Goal: Transaction & Acquisition: Book appointment/travel/reservation

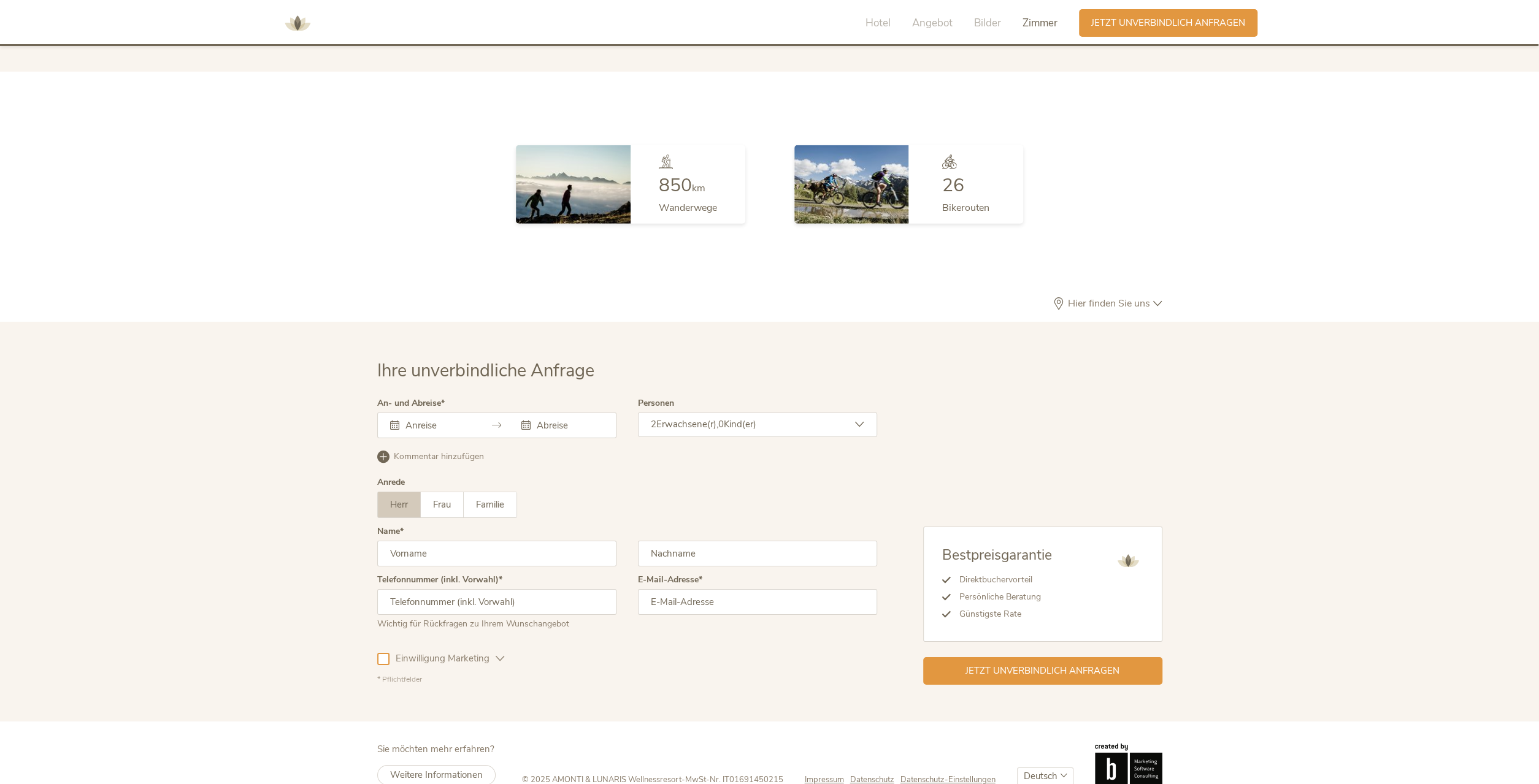
scroll to position [3570, 0]
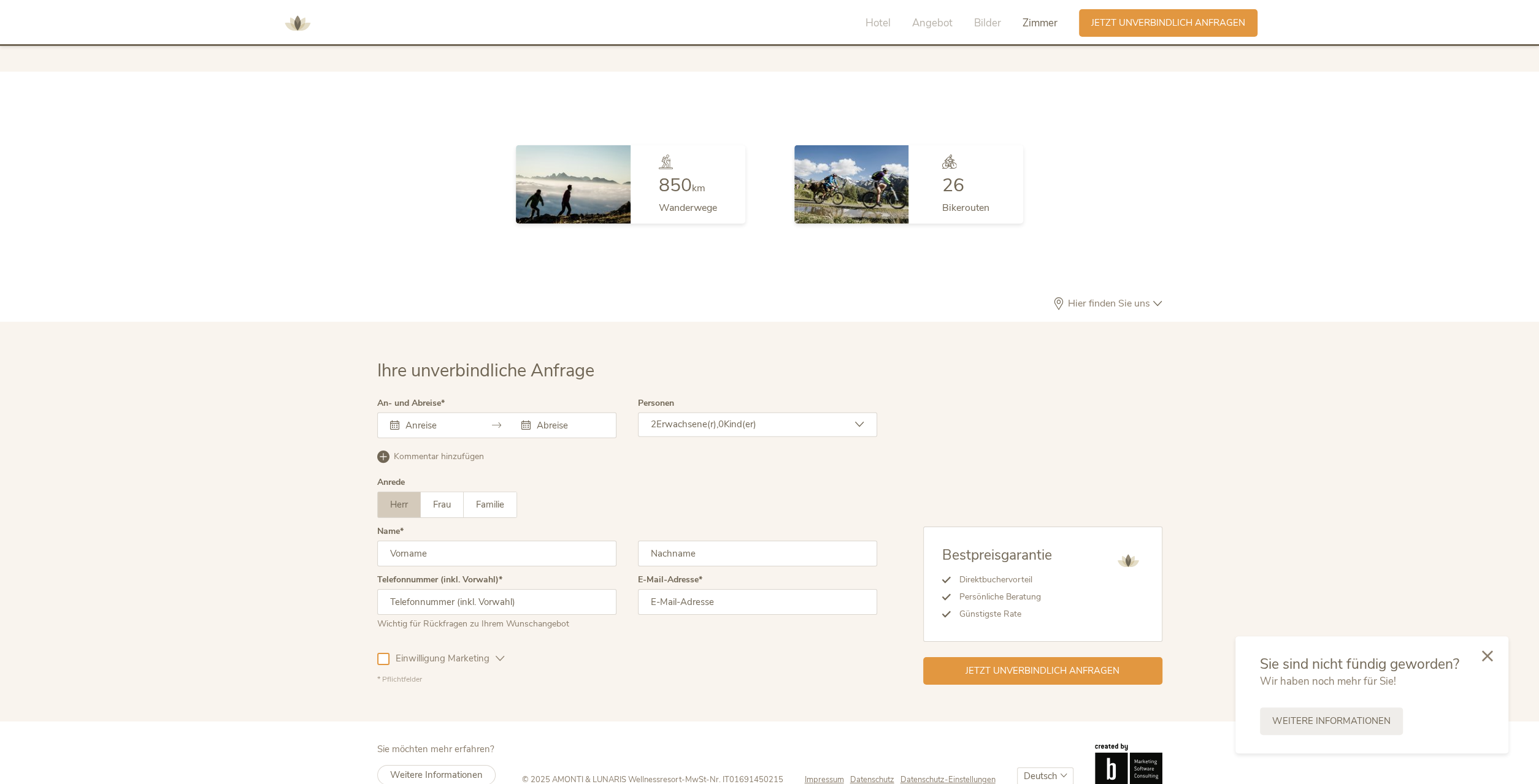
click at [1488, 663] on div at bounding box center [1486, 656] width 42 height 43
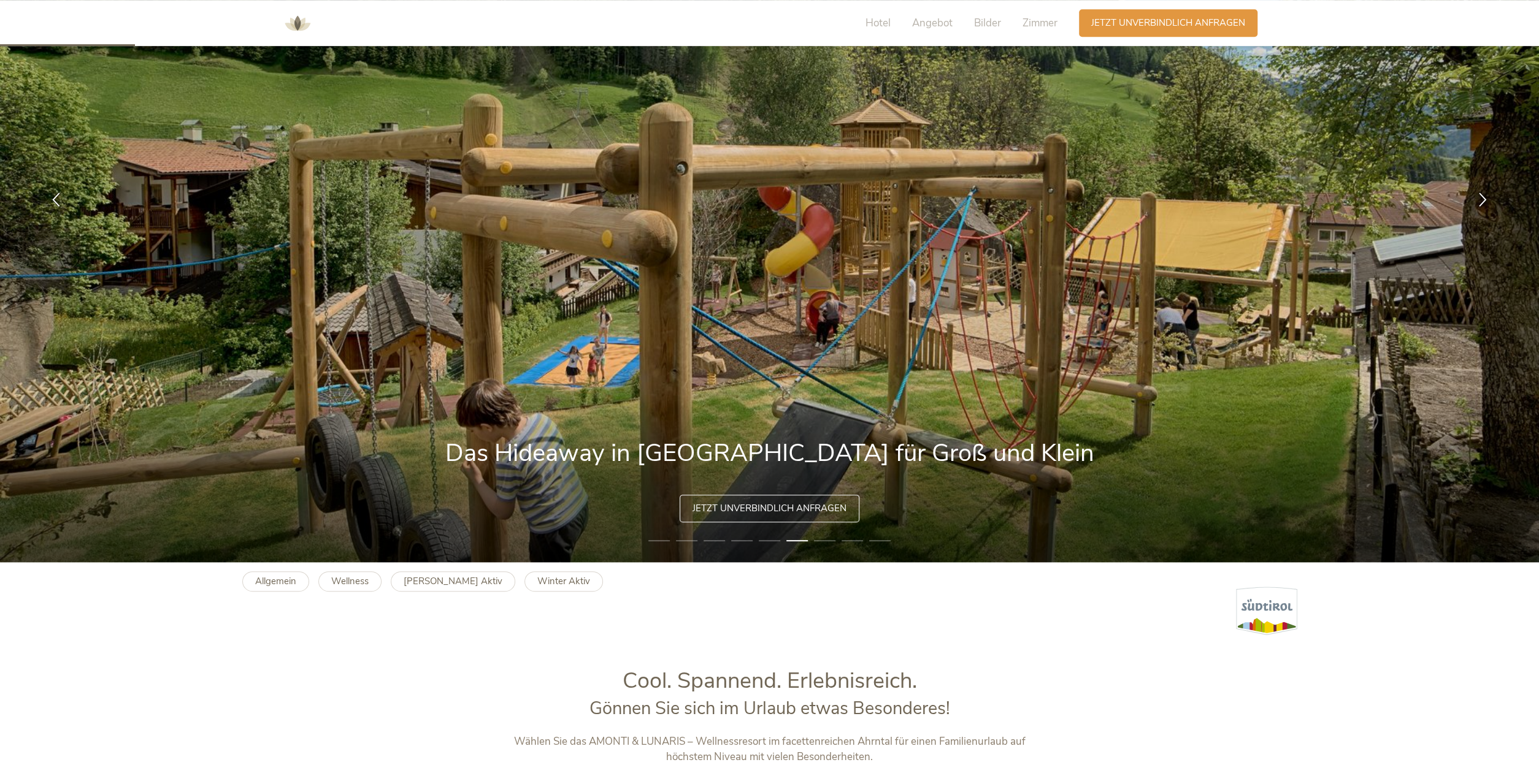
scroll to position [0, 0]
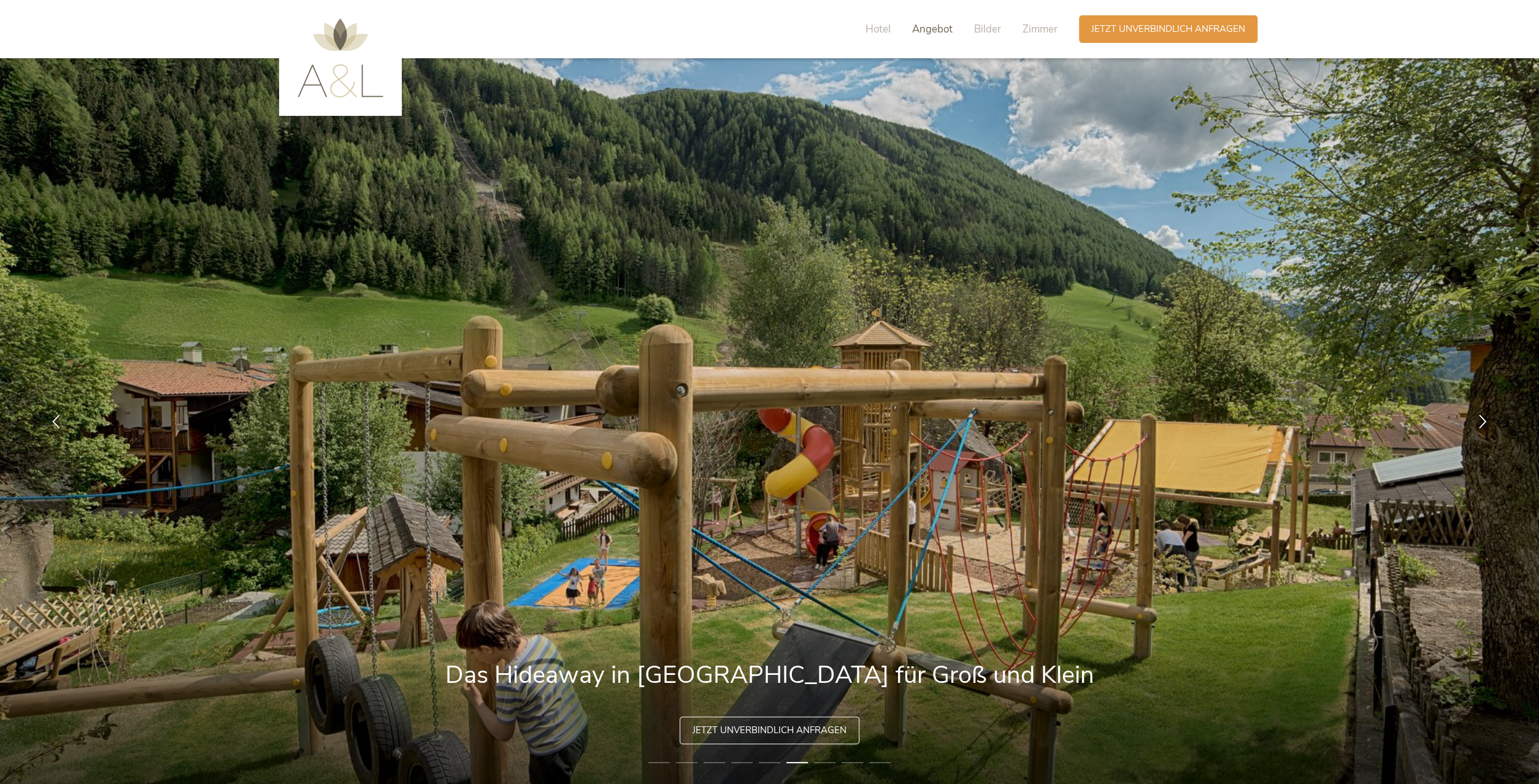
click at [927, 32] on span "Angebot" at bounding box center [933, 29] width 41 height 14
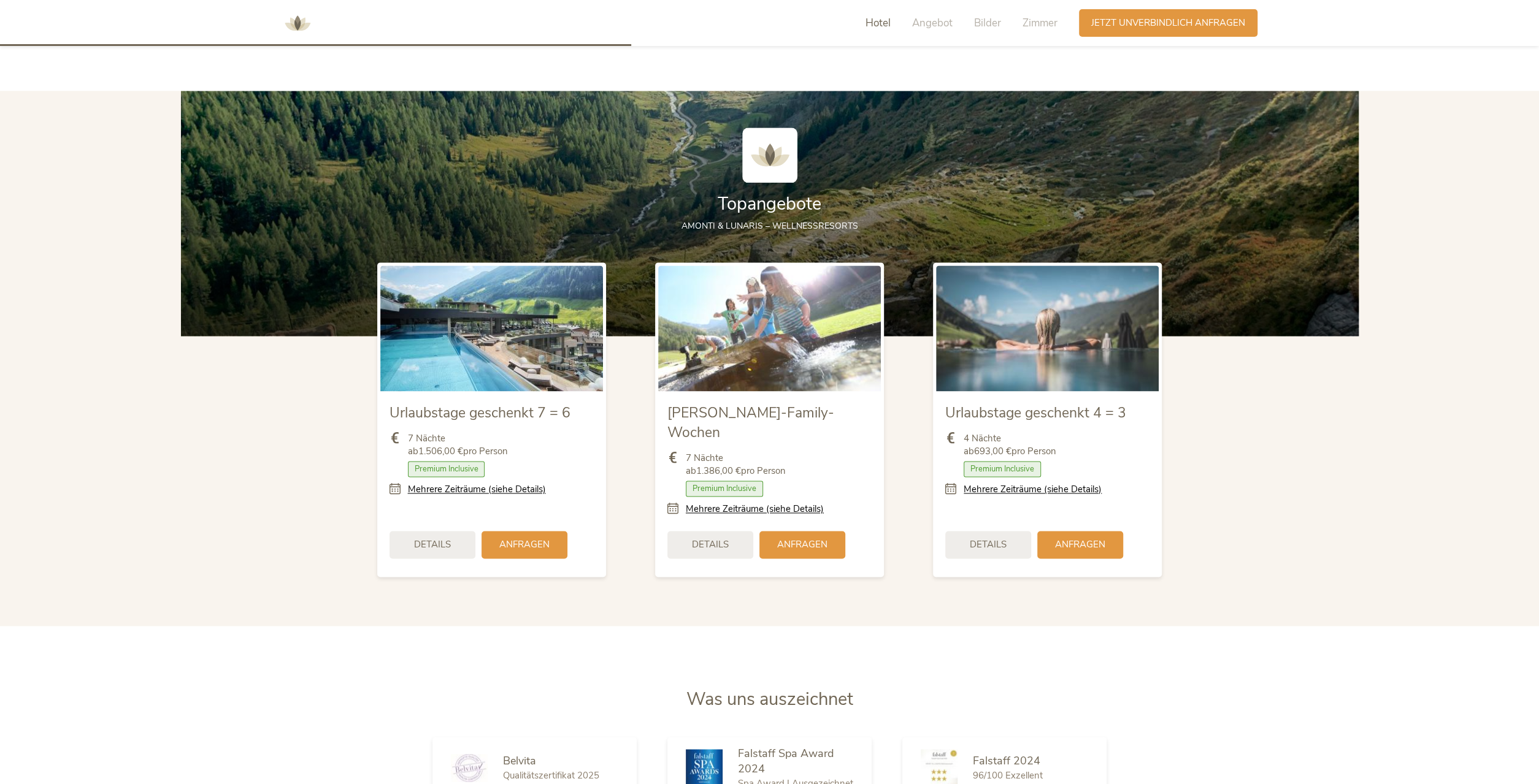
scroll to position [1554, 0]
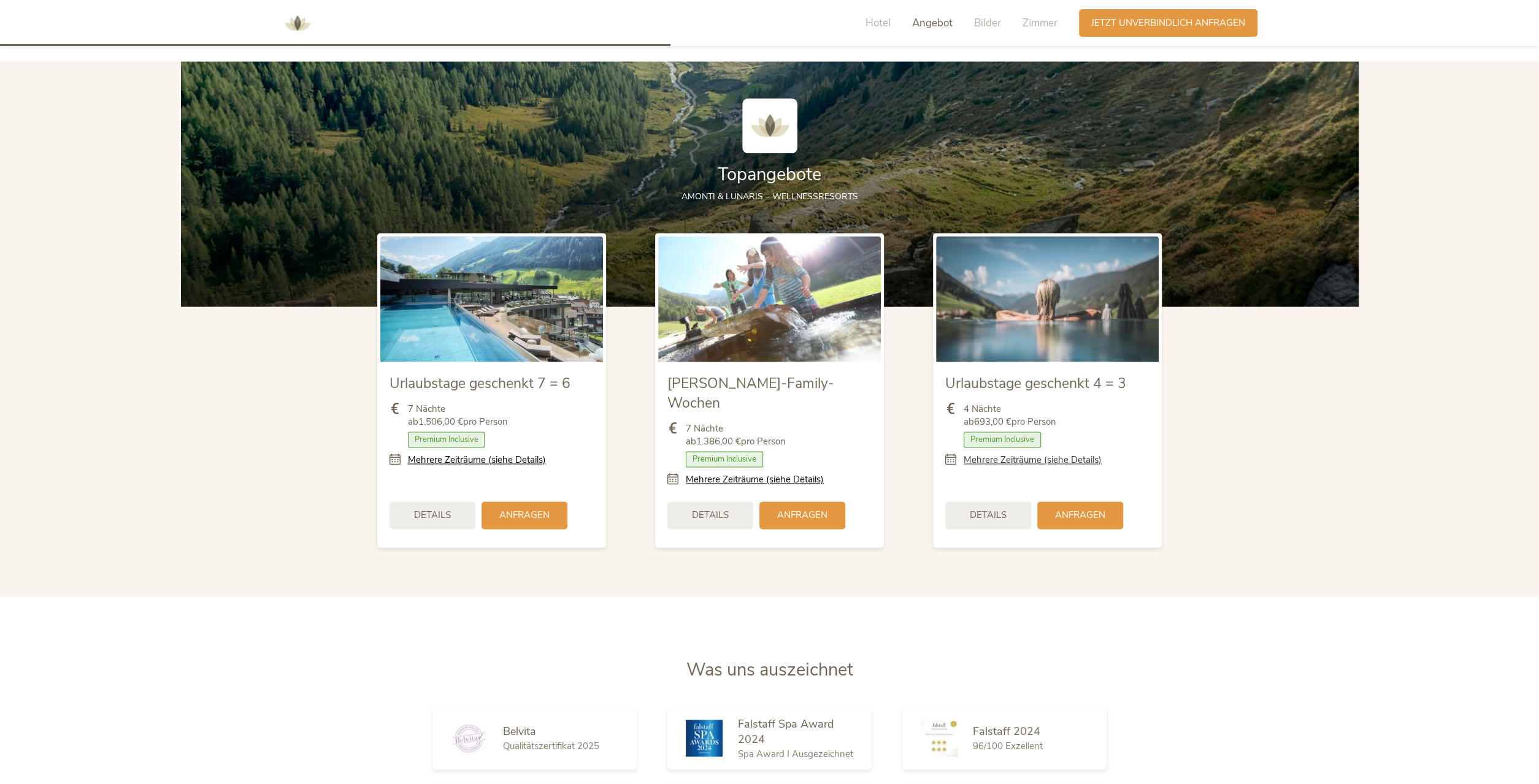
click at [984, 462] on link "Mehrere Zeiträume (siehe Details)" at bounding box center [1032, 459] width 138 height 13
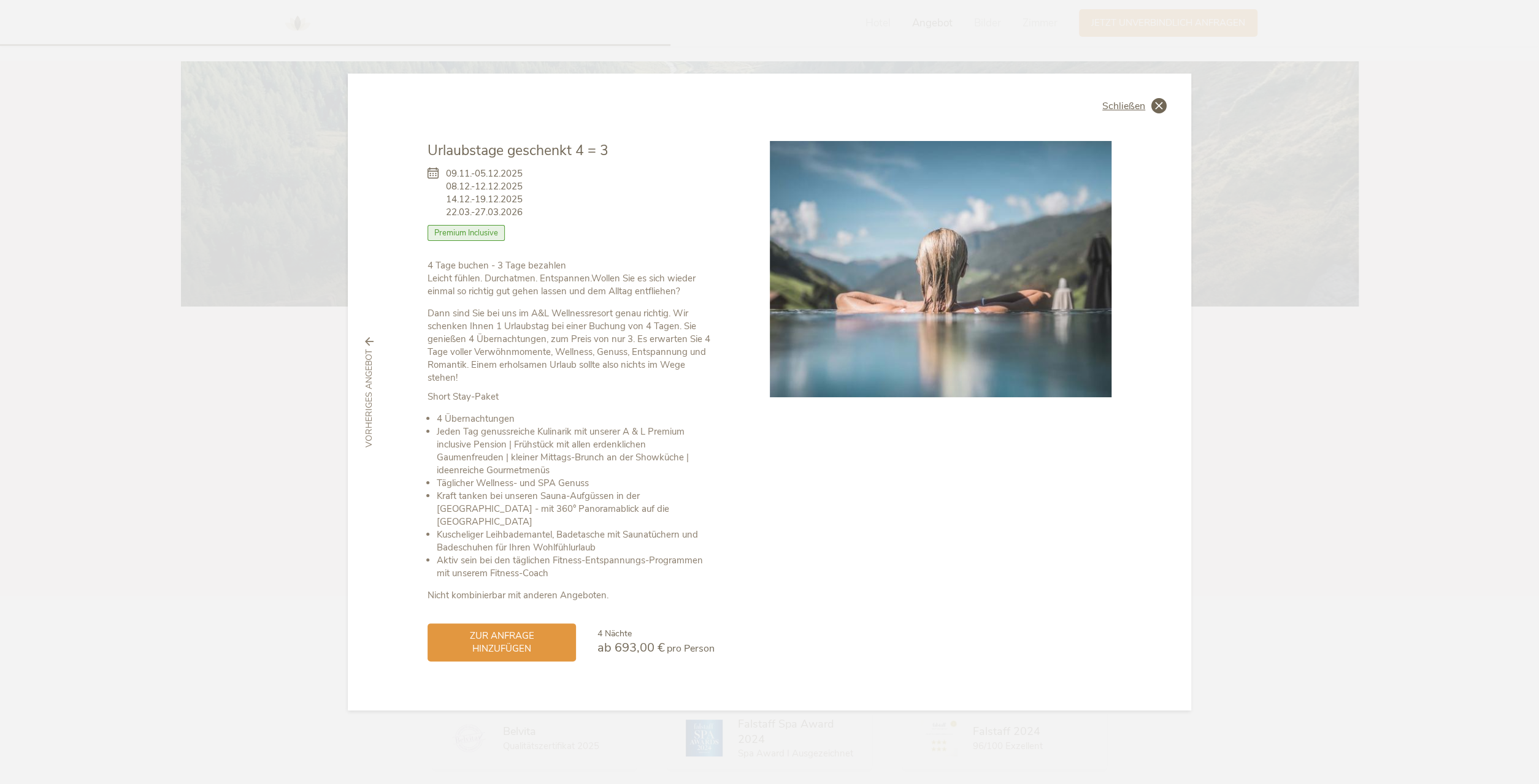
click at [1146, 114] on div "Schließen" at bounding box center [1135, 106] width 64 height 15
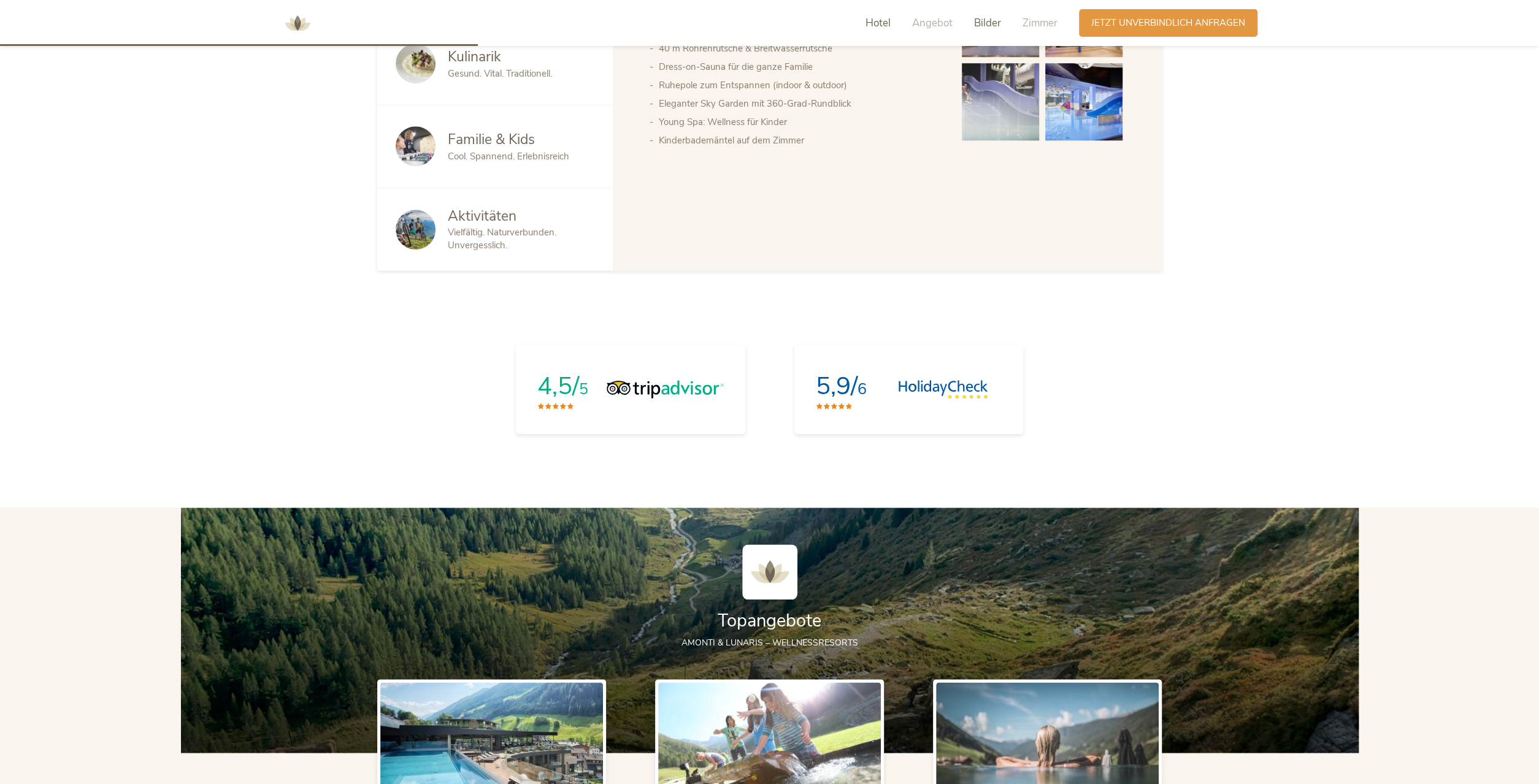
click at [987, 21] on span "Bilder" at bounding box center [988, 23] width 27 height 14
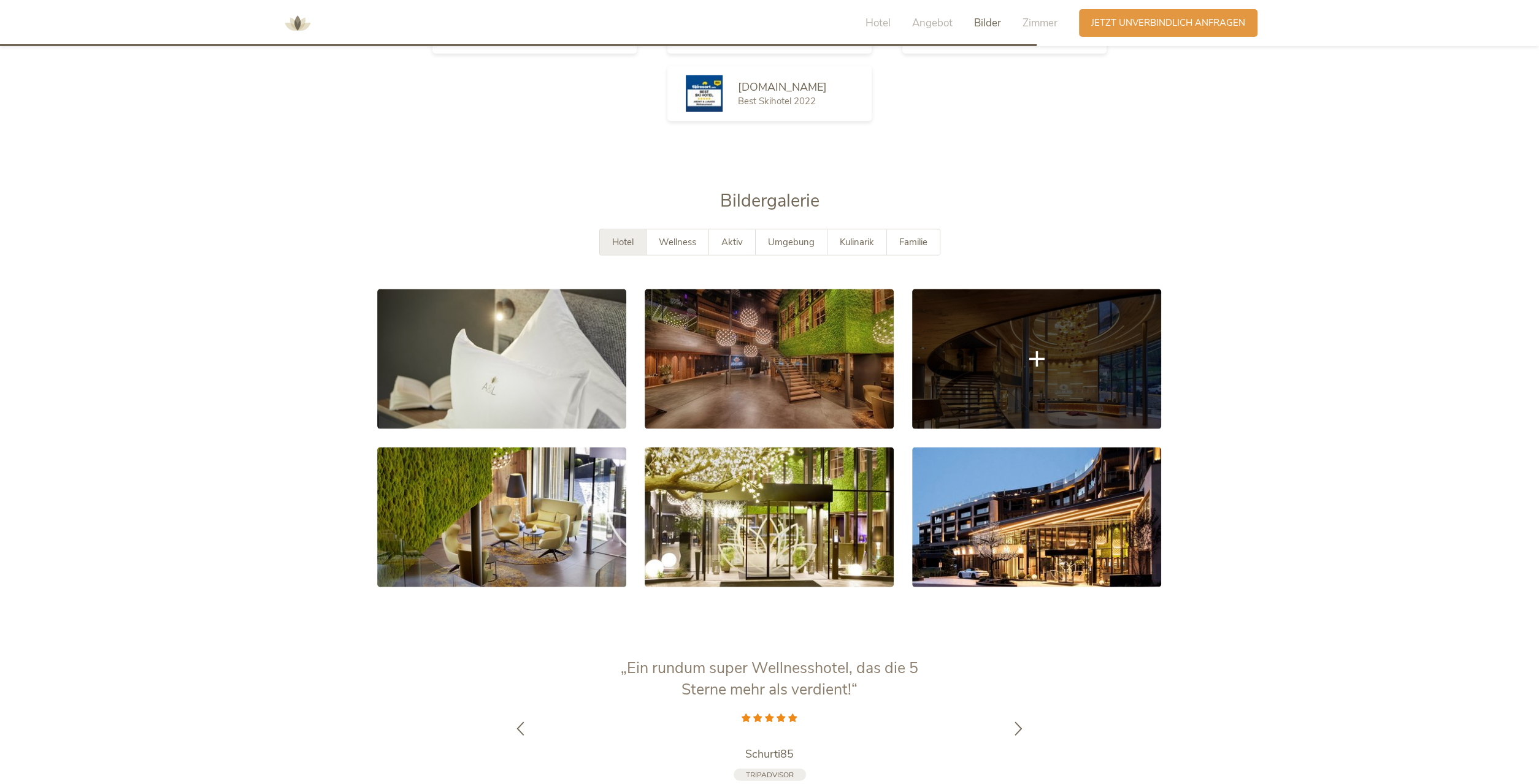
scroll to position [2449, 0]
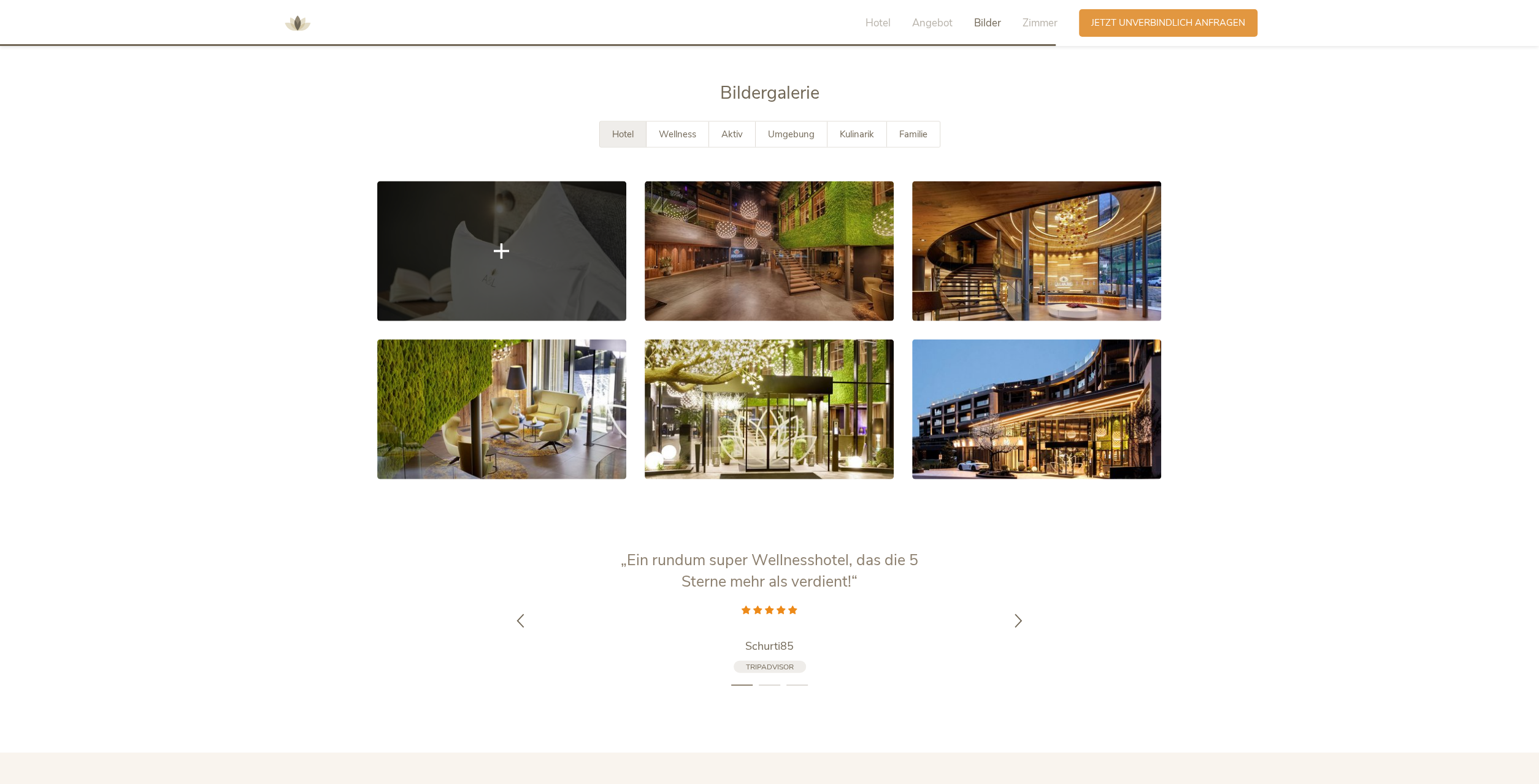
click at [516, 260] on link at bounding box center [502, 251] width 249 height 140
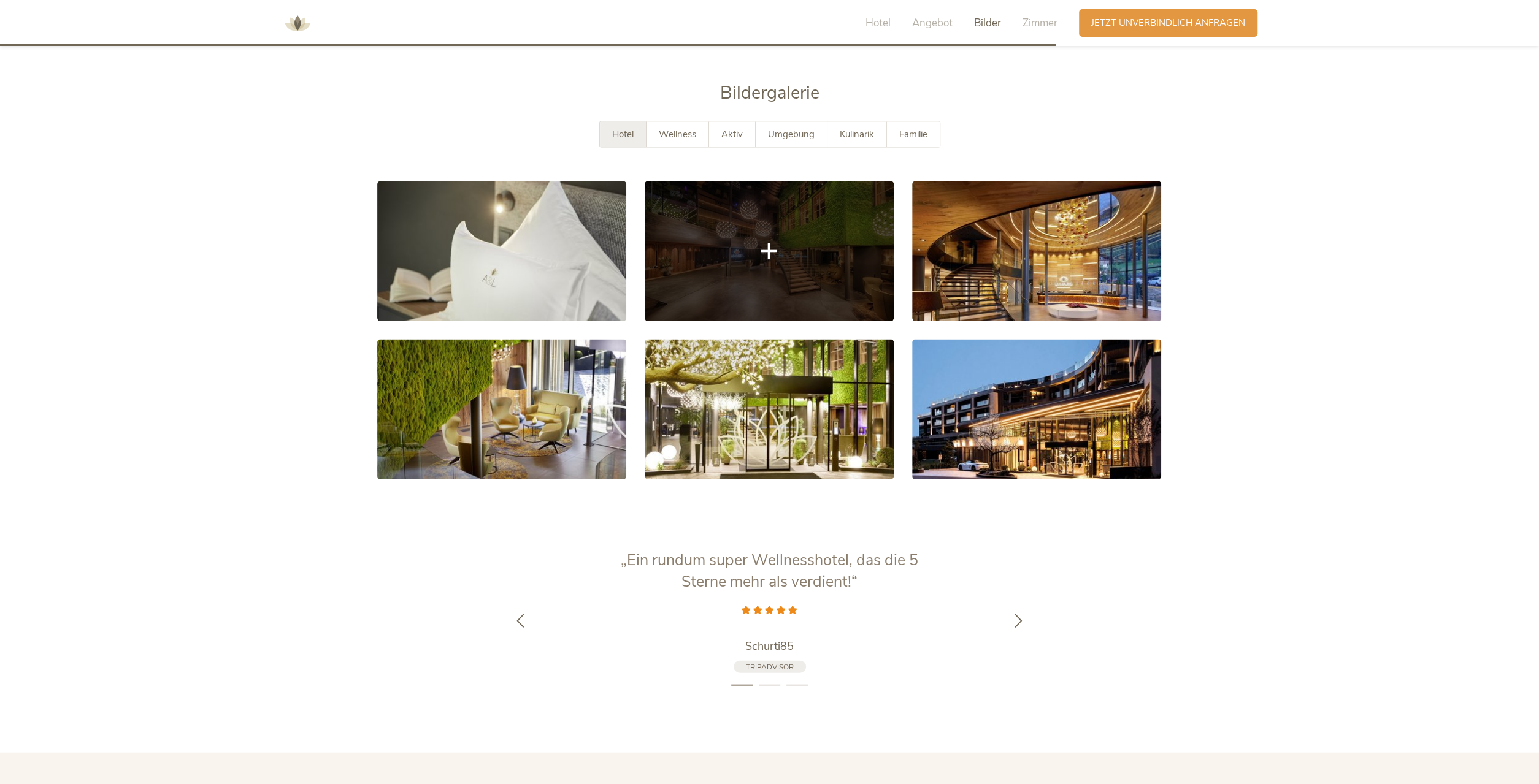
click at [768, 220] on link at bounding box center [769, 251] width 249 height 140
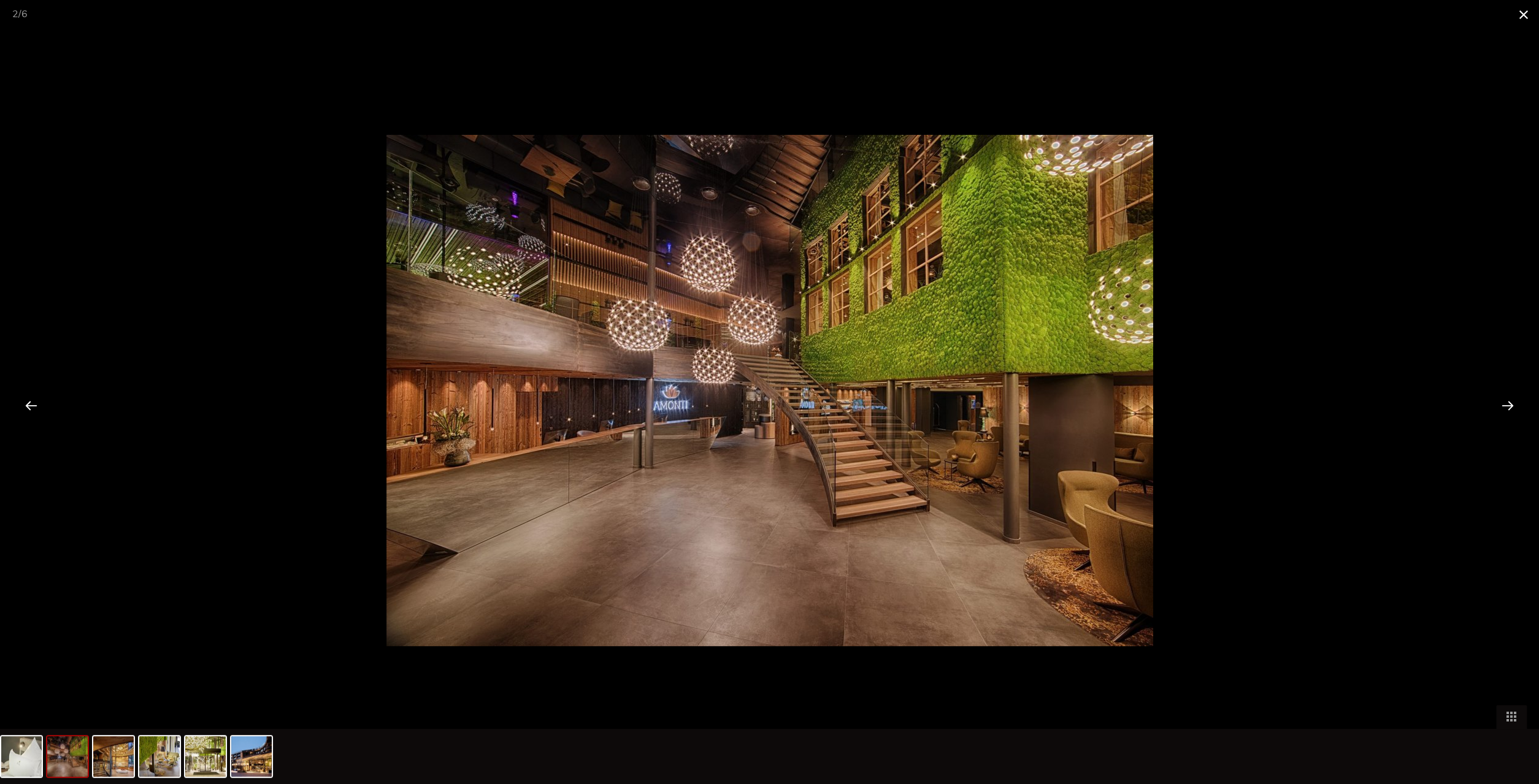
click at [1524, 13] on span at bounding box center [1524, 14] width 31 height 29
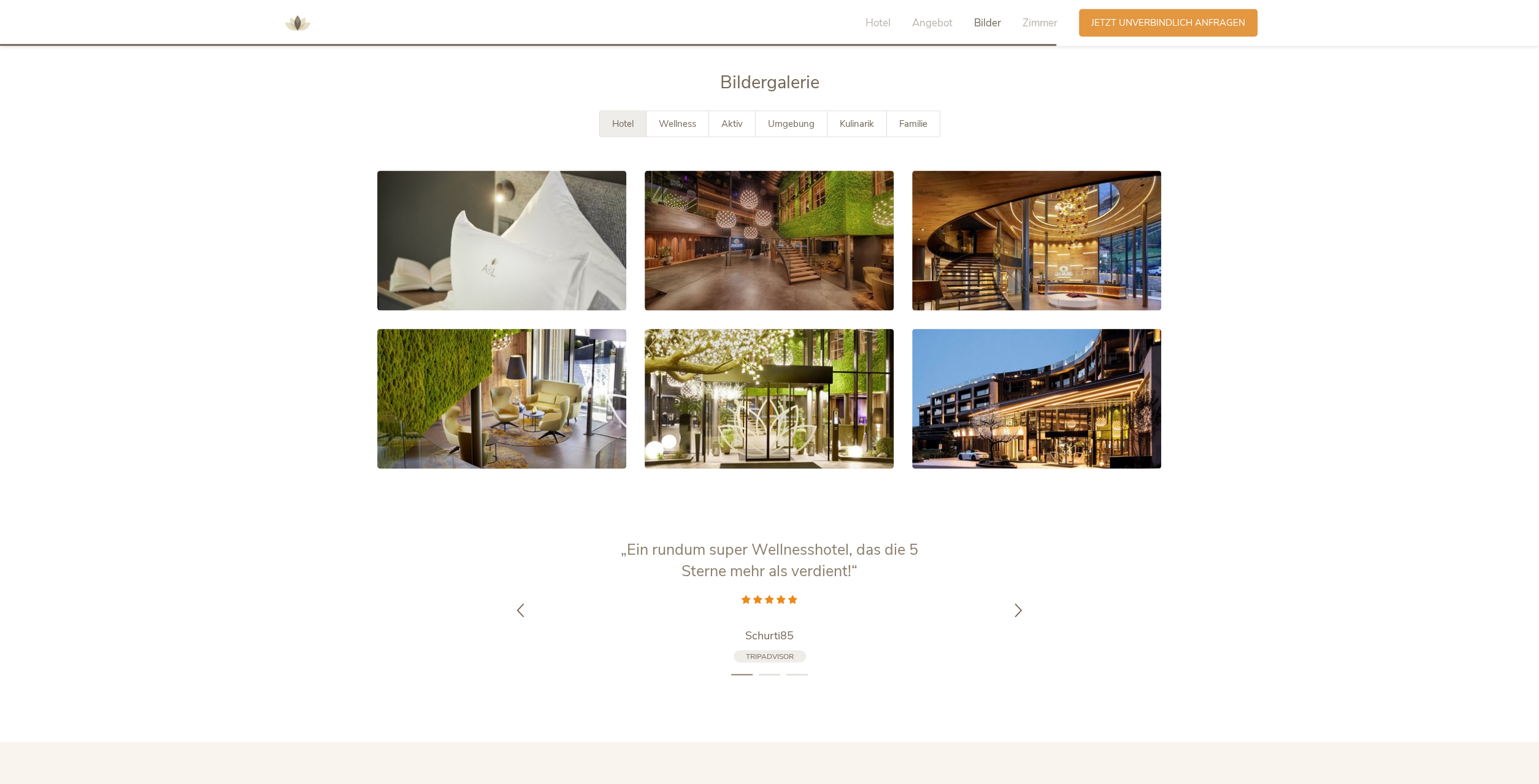
scroll to position [2513, 0]
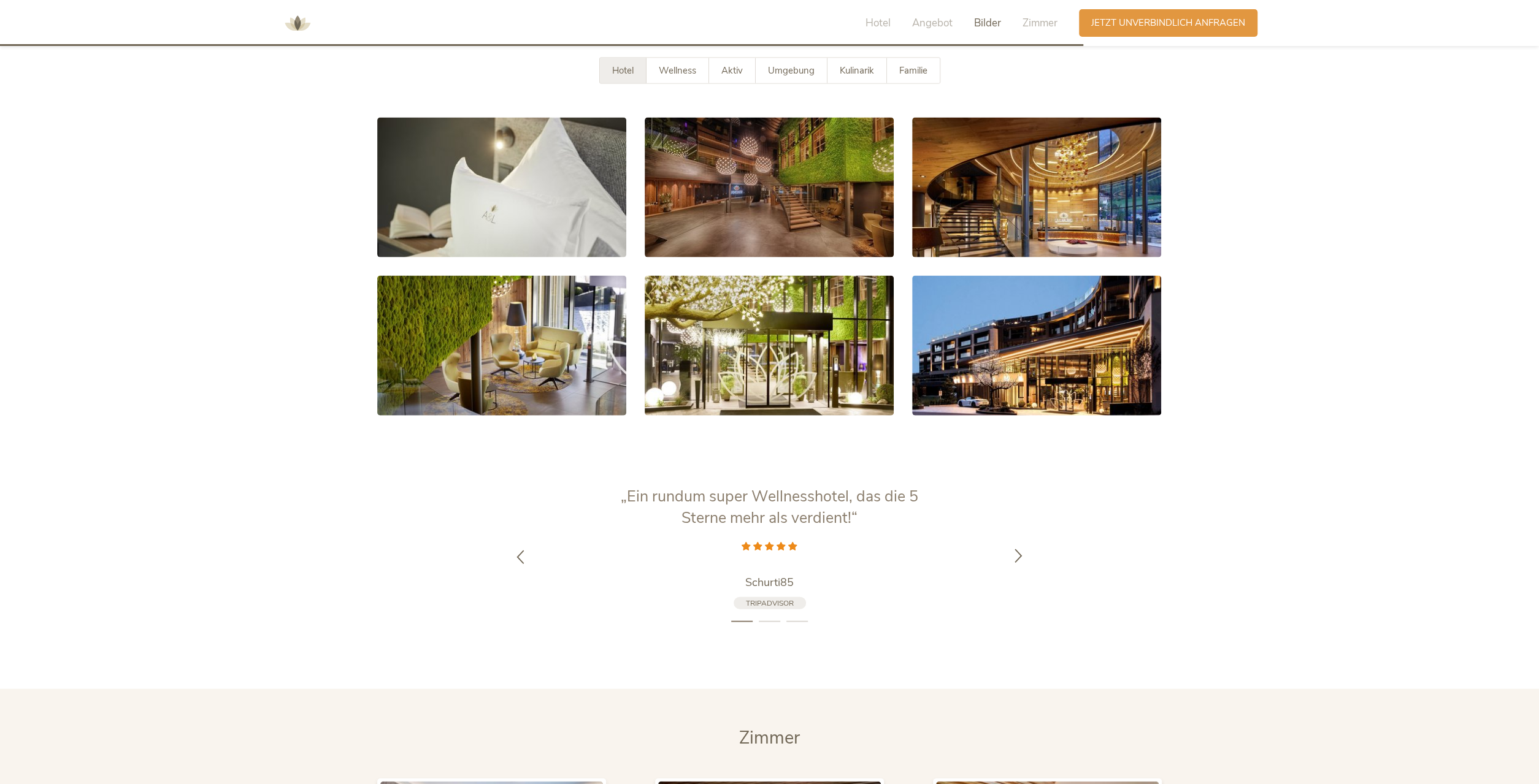
click at [1031, 537] on div at bounding box center [1018, 557] width 39 height 39
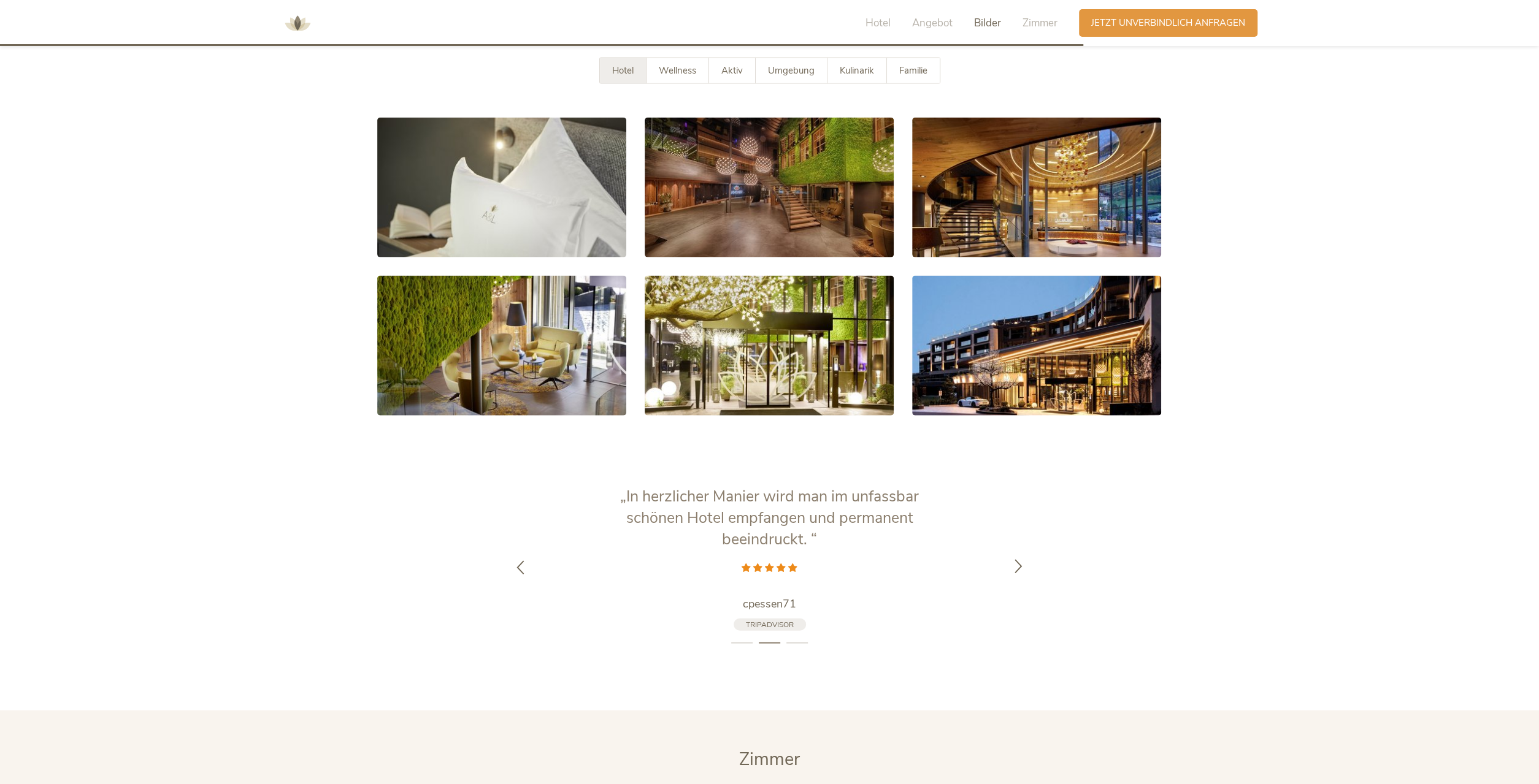
click at [1025, 548] on div at bounding box center [1018, 568] width 39 height 39
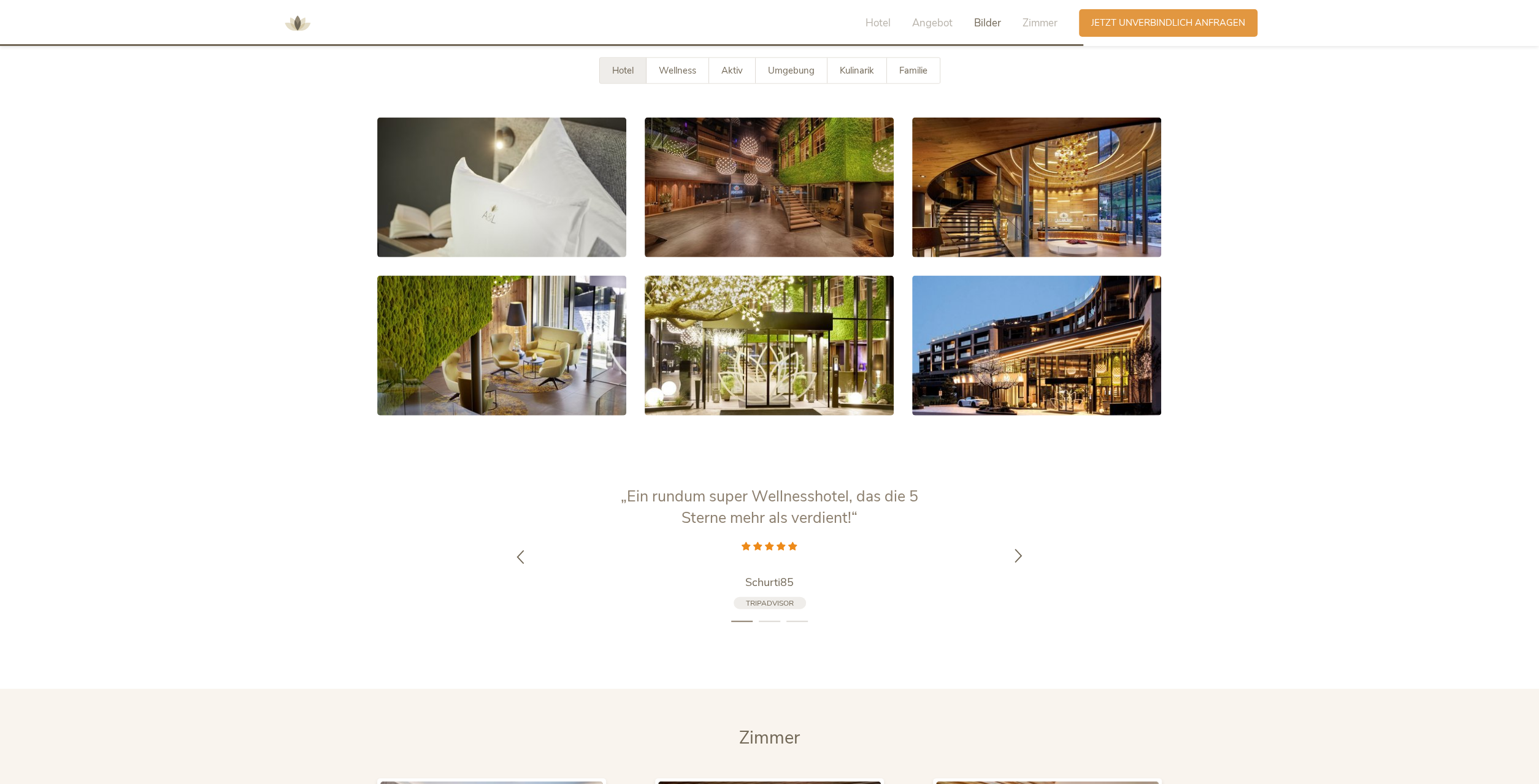
click at [1025, 537] on div at bounding box center [1018, 557] width 39 height 39
